Goal: Task Accomplishment & Management: Complete application form

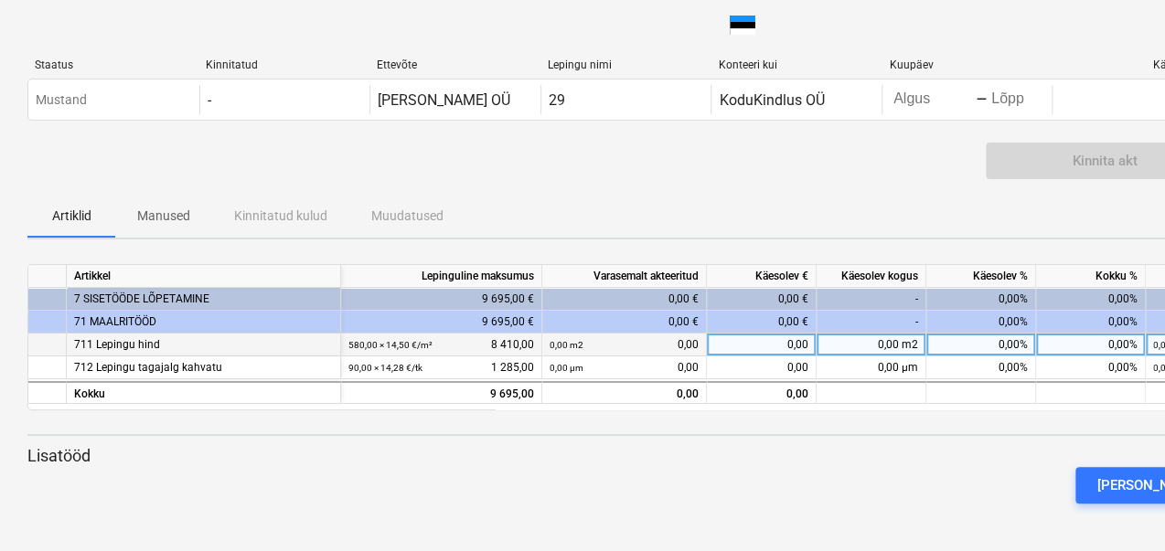
click at [1001, 344] on font "0,00%" at bounding box center [1012, 344] width 29 height 13
type input "60"
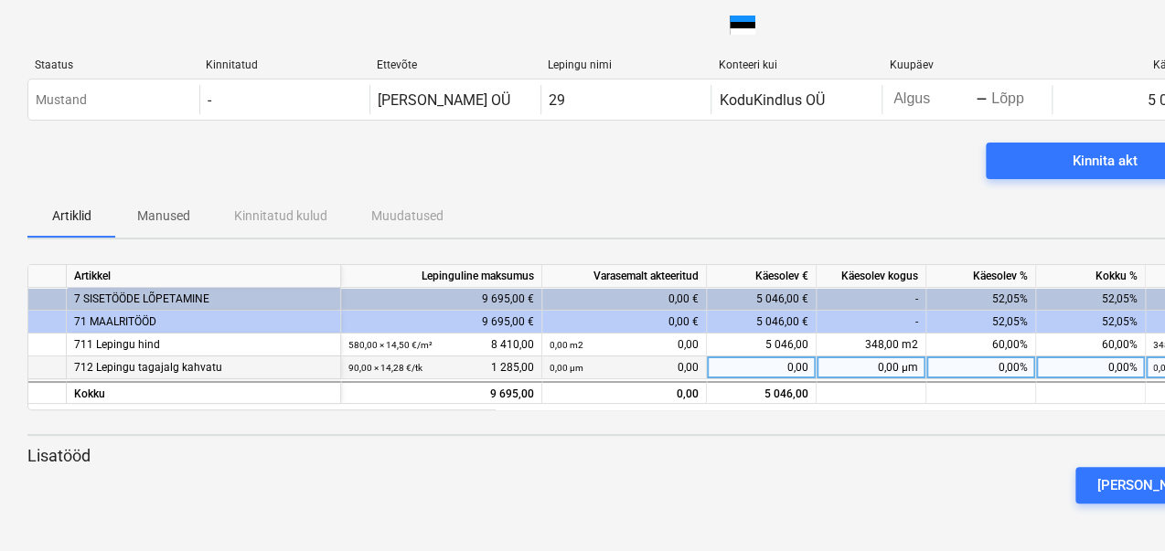
click at [1005, 361] on font "0,00%" at bounding box center [1012, 367] width 29 height 13
type input "60"
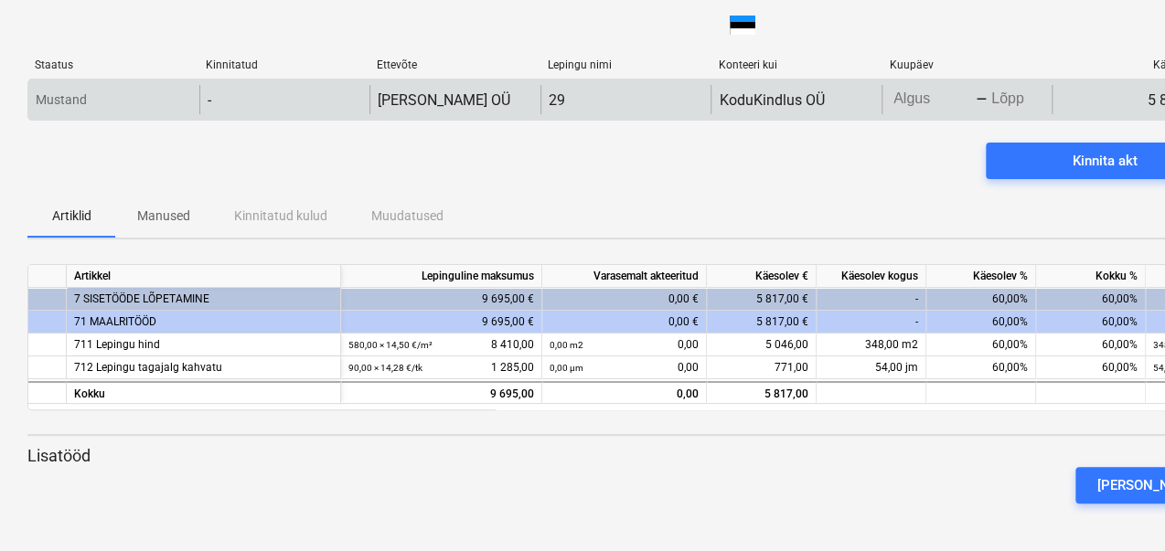
click at [921, 101] on body "klaviatuuri_alla_nool Staatus Kinnitatud Ettevõte Lepingu nimi Konteeri kui Kuu…" at bounding box center [582, 275] width 1165 height 551
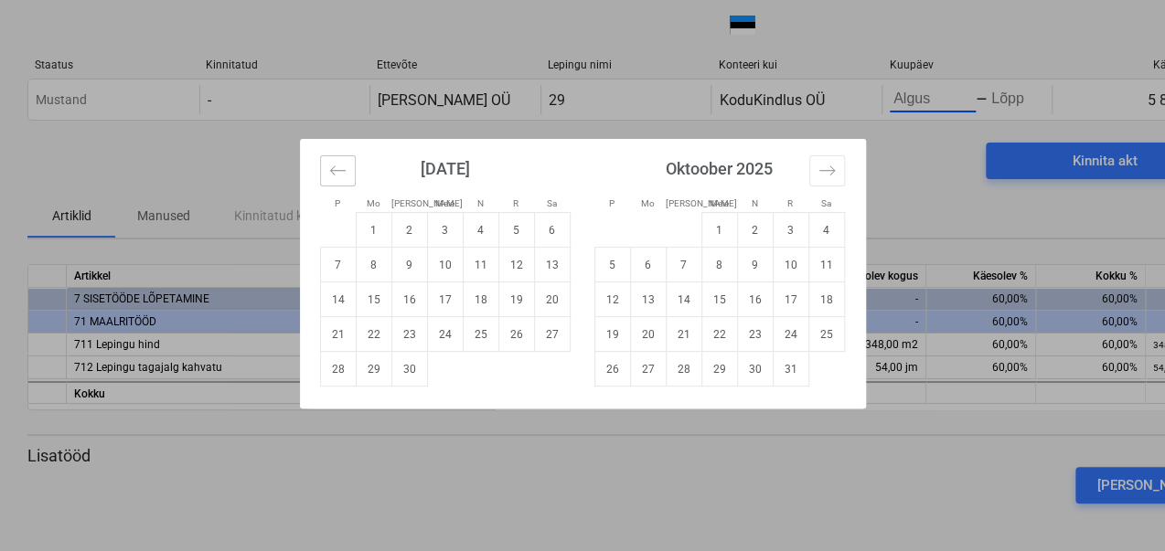
click at [343, 165] on icon "Eelmise kuu kuvamiseks liikuge tagasi." at bounding box center [337, 170] width 17 height 17
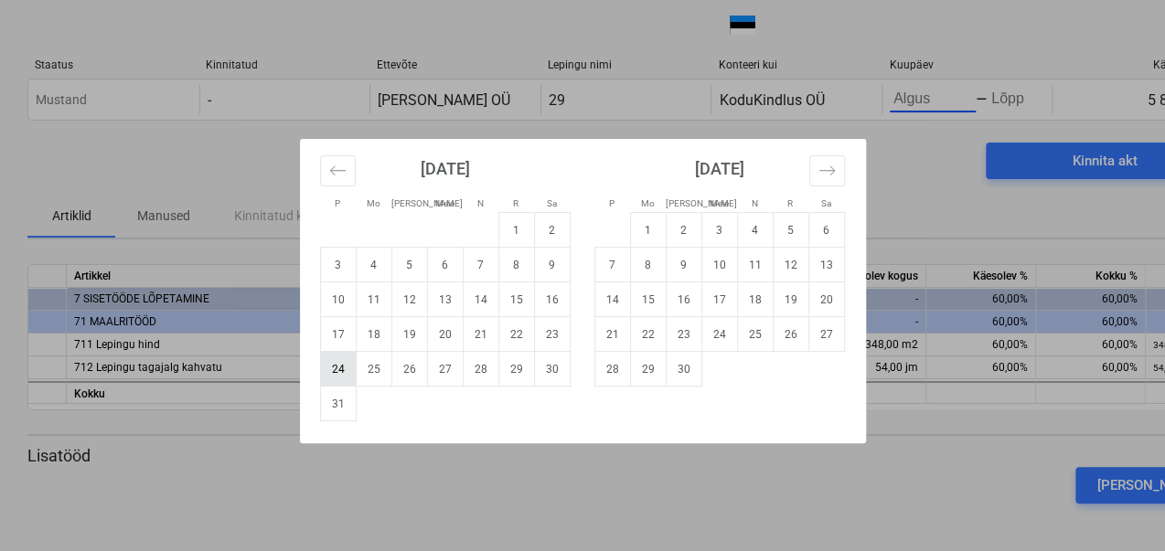
click at [339, 372] on font "24" at bounding box center [338, 369] width 13 height 13
type input "[DATE]"
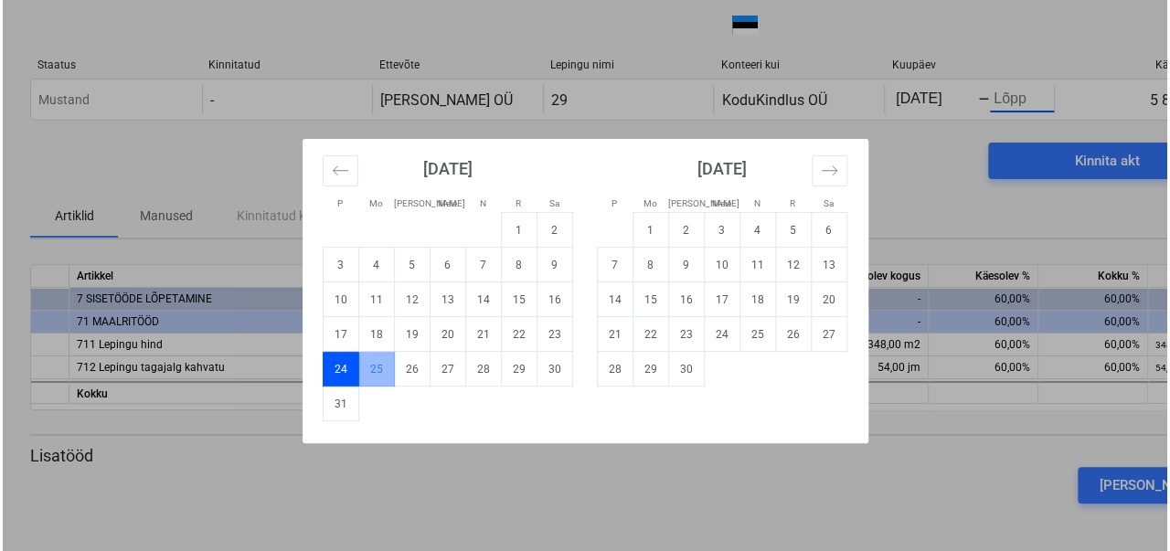
scroll to position [0, 21]
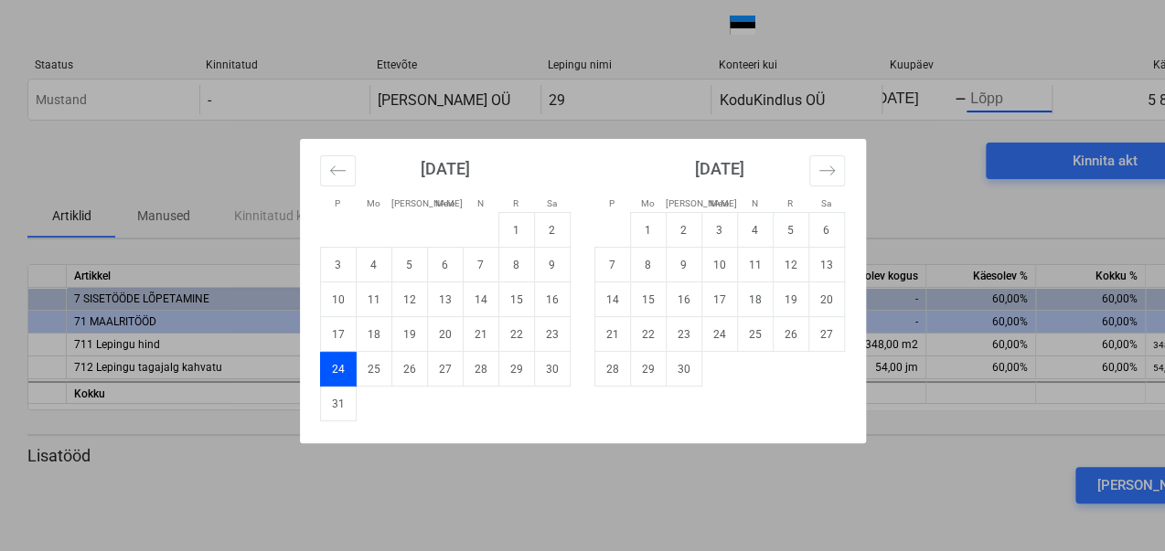
click at [1002, 94] on div "P Mo Teisipäev Meie N R Sa P Mo Teisipäev Meie N R Sa July 2025 1 2 3 4 5 6 7 8…" at bounding box center [582, 275] width 1165 height 551
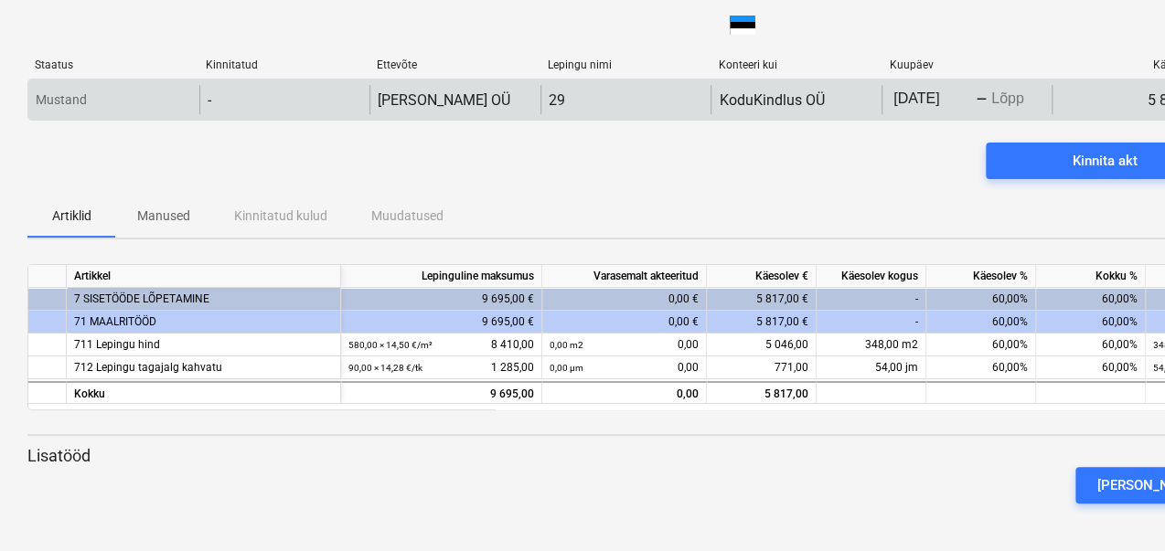
click at [1008, 101] on body "klaviatuuri_alla_nool Staatus Kinnitatud Ettevõte Lepingu nimi Konteeri kui Kuu…" at bounding box center [582, 275] width 1165 height 551
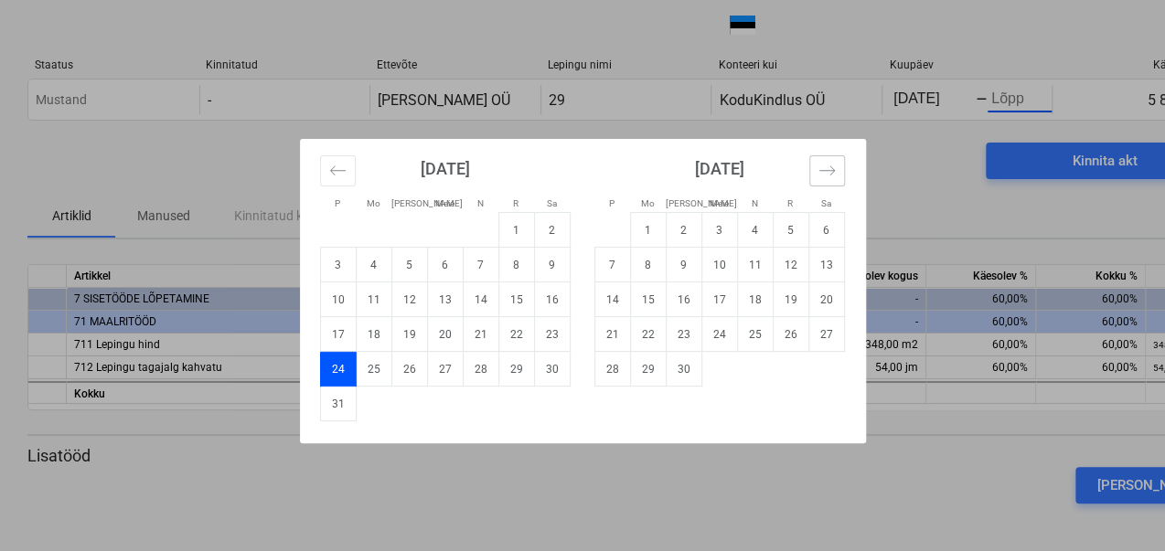
click at [839, 168] on button "Järgmise kuu avamiseks liikuge edasi." at bounding box center [827, 170] width 36 height 31
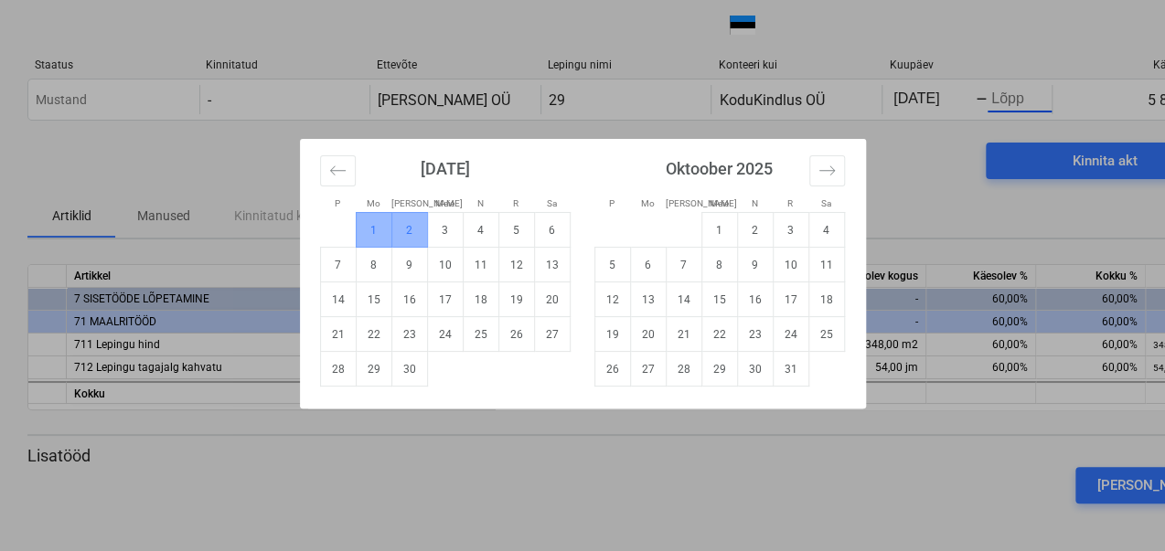
click at [402, 225] on td "2" at bounding box center [409, 229] width 36 height 35
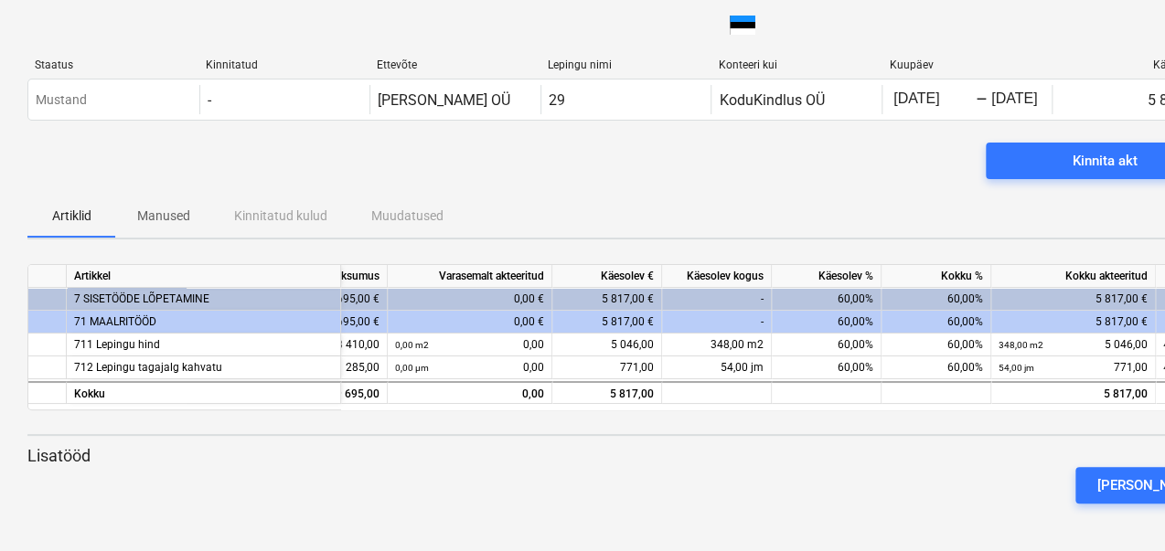
scroll to position [0, 157]
drag, startPoint x: 896, startPoint y: 198, endPoint x: 973, endPoint y: 207, distance: 77.2
click at [973, 207] on div "Artiklid Manused Kinnitatud kulud Muudatused" at bounding box center [625, 216] width 1196 height 44
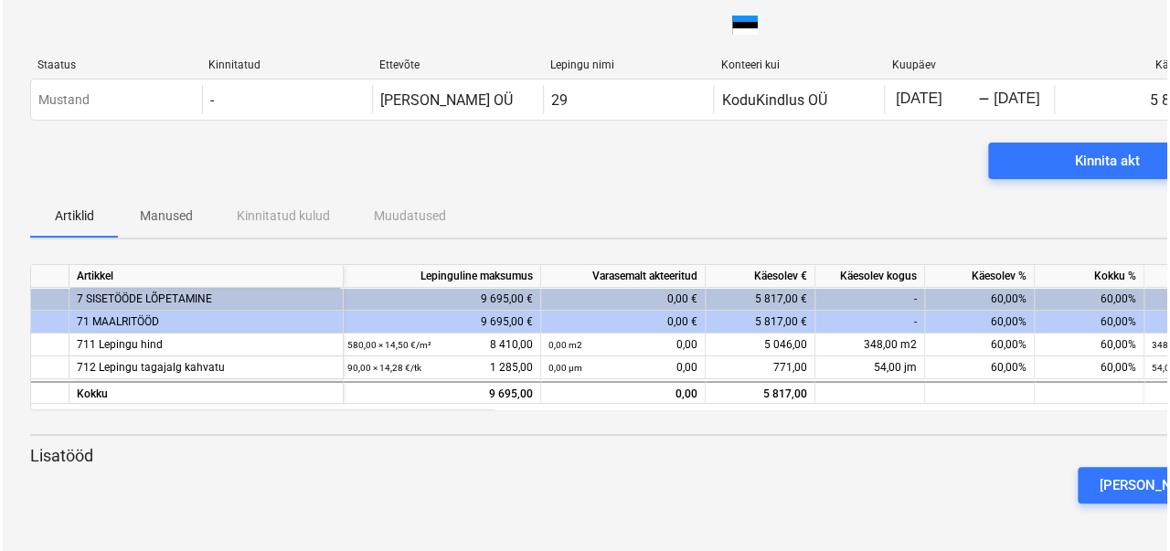
scroll to position [0, 0]
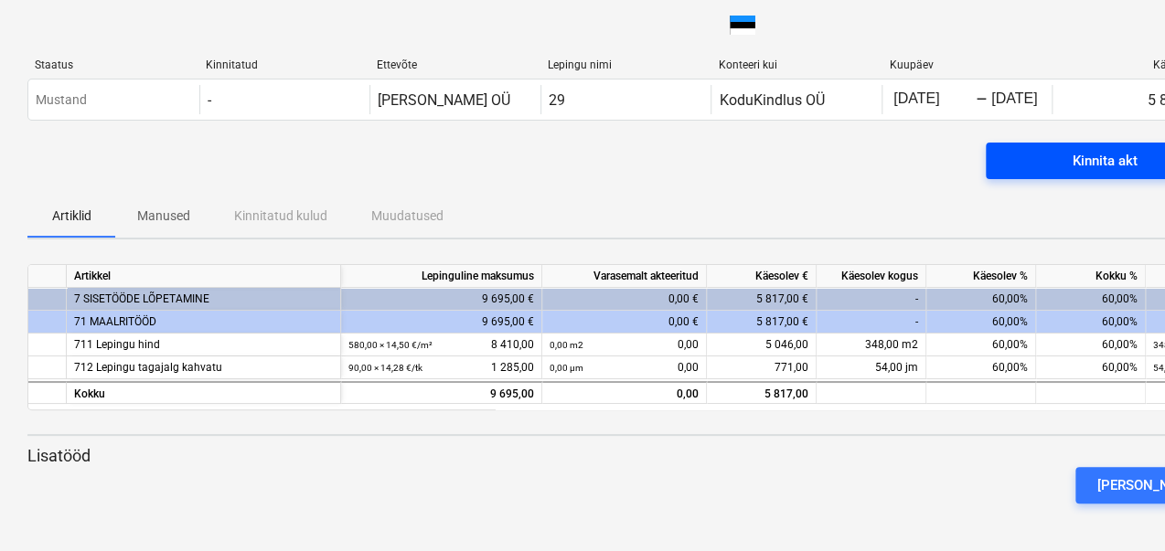
click at [1082, 158] on font "Kinnita akt" at bounding box center [1104, 161] width 65 height 16
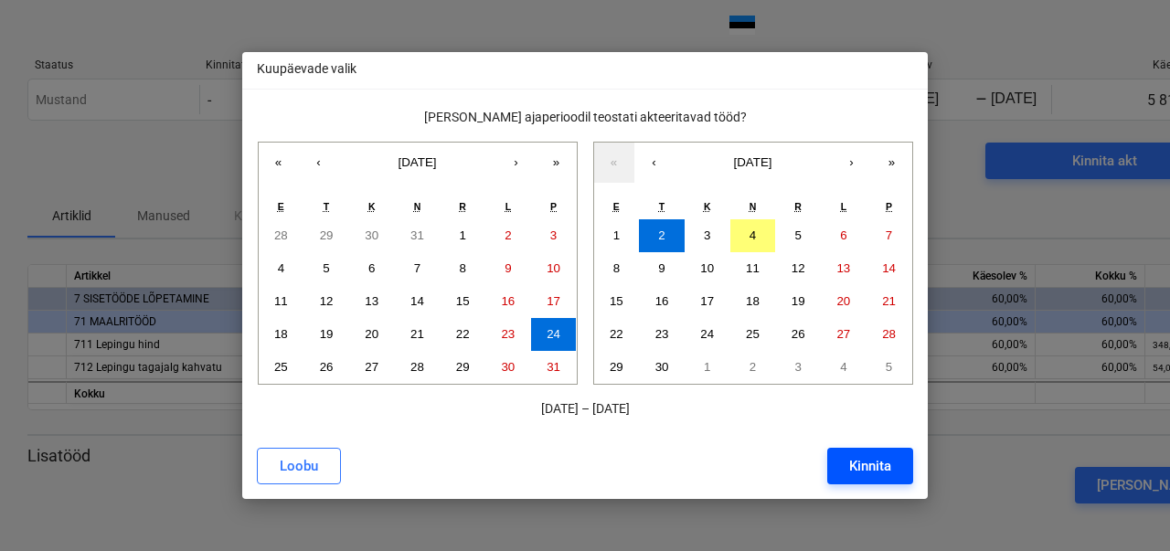
click at [844, 465] on button "Kinnita" at bounding box center [870, 466] width 86 height 37
